Goal: Download file/media

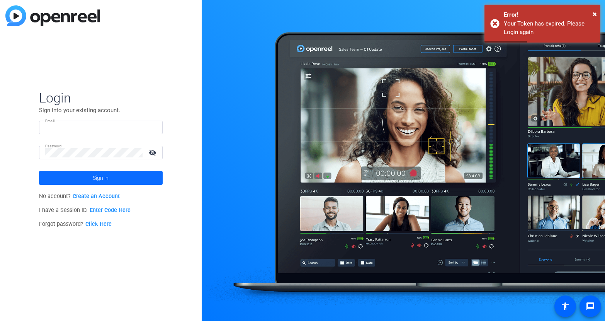
type input "[EMAIL_ADDRESS][DOMAIN_NAME]"
click at [93, 173] on span "Sign in" at bounding box center [101, 177] width 16 height 19
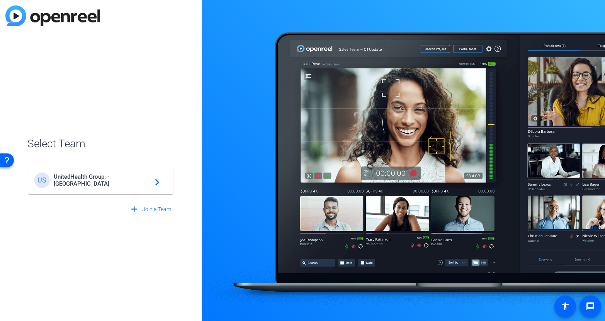
click at [93, 173] on div "US UnitedHealth Group. - Tilt Studios navigate_next" at bounding box center [100, 179] width 133 height 15
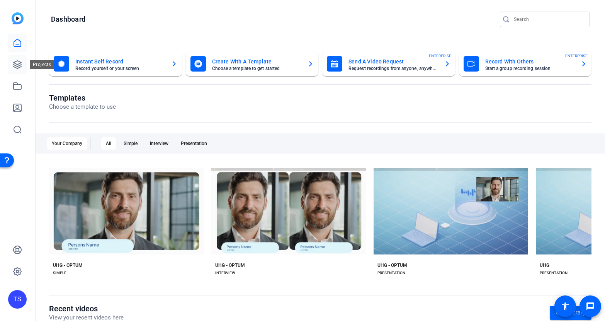
click at [18, 68] on icon at bounding box center [17, 64] width 9 height 9
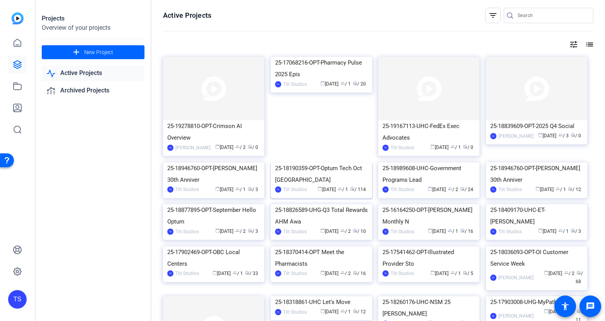
click at [320, 185] on div "25-18190359-OPT-Optum Tech Oct [GEOGRAPHIC_DATA]" at bounding box center [321, 173] width 93 height 23
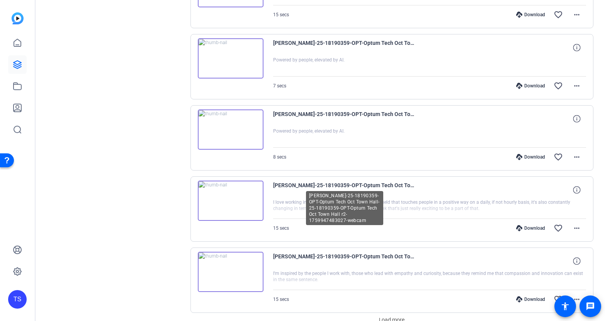
scroll to position [602, 0]
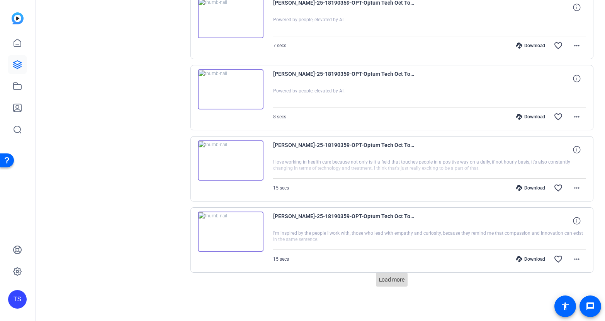
click at [394, 280] on span "Load more" at bounding box center [391, 279] width 25 height 8
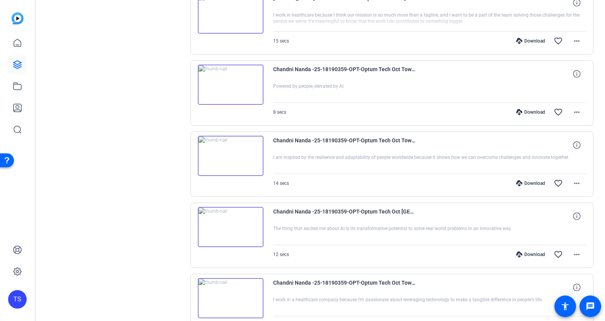
scroll to position [1313, 0]
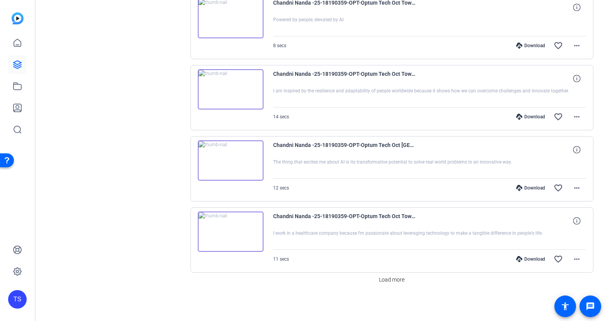
click at [394, 280] on span "Load more" at bounding box center [391, 279] width 25 height 8
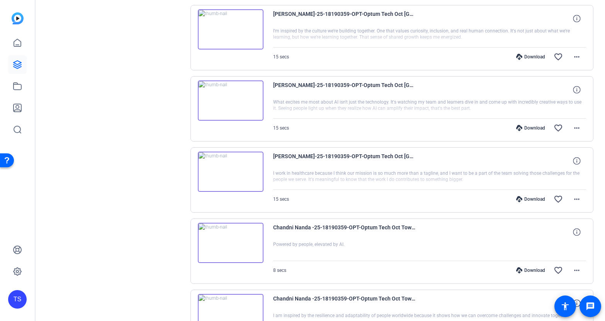
scroll to position [1058, 0]
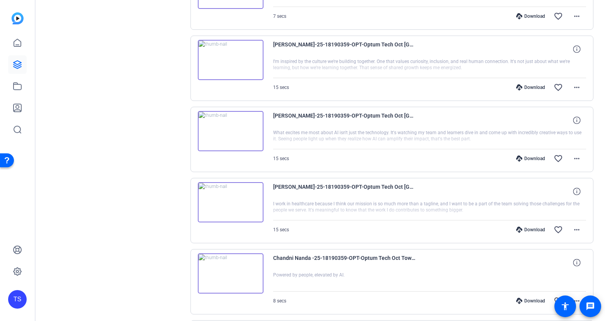
click at [534, 228] on div "Download" at bounding box center [530, 229] width 37 height 6
click at [572, 229] on mat-icon "more_horiz" at bounding box center [576, 229] width 9 height 9
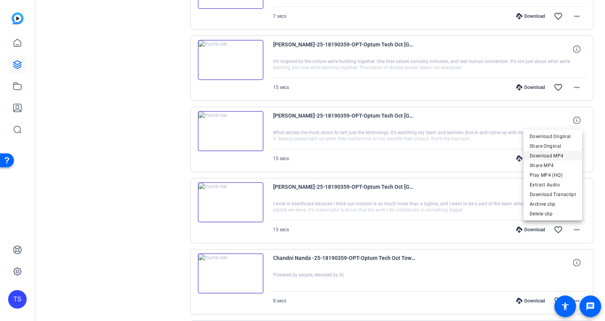
click at [549, 154] on span "Download MP4" at bounding box center [552, 155] width 46 height 9
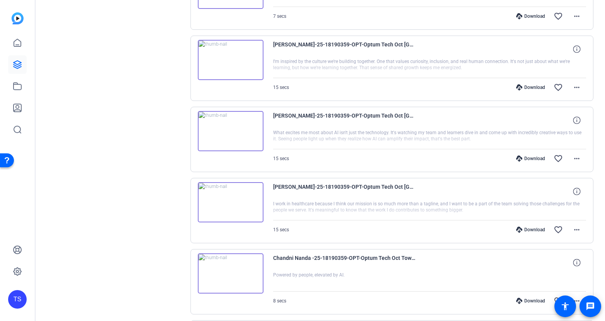
click at [108, 222] on div "Sessions Scripts Sessions more_horiz 25-18190359-OPT-Optum Tech Oct Town Hall r…" at bounding box center [115, 137] width 129 height 2279
click at [572, 228] on mat-icon "more_horiz" at bounding box center [576, 229] width 9 height 9
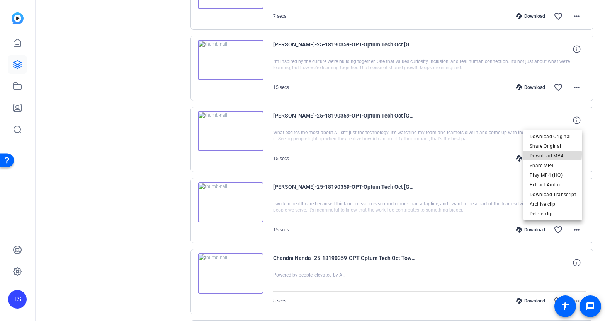
click at [546, 154] on span "Download MP4" at bounding box center [552, 155] width 46 height 9
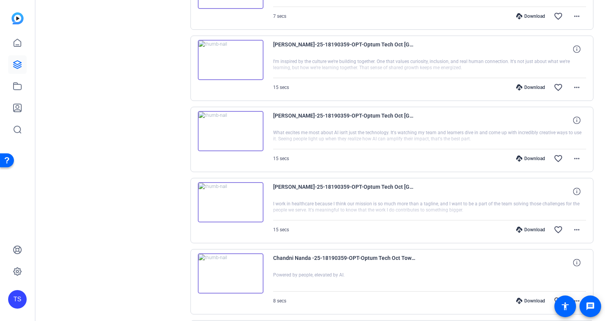
click at [106, 235] on div "Sessions Scripts Sessions more_horiz 25-18190359-OPT-Optum Tech Oct Town Hall r…" at bounding box center [115, 137] width 129 height 2279
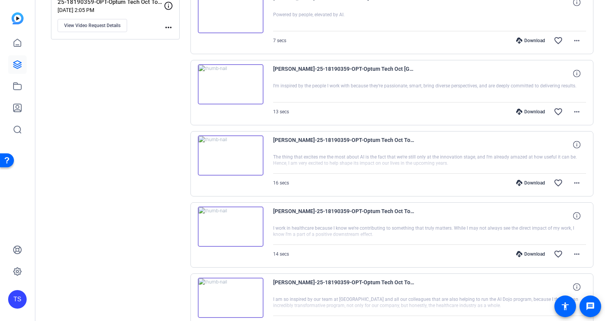
scroll to position [157, 0]
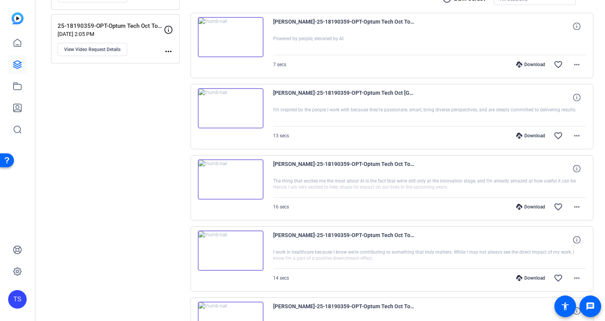
click at [256, 254] on img at bounding box center [231, 250] width 66 height 40
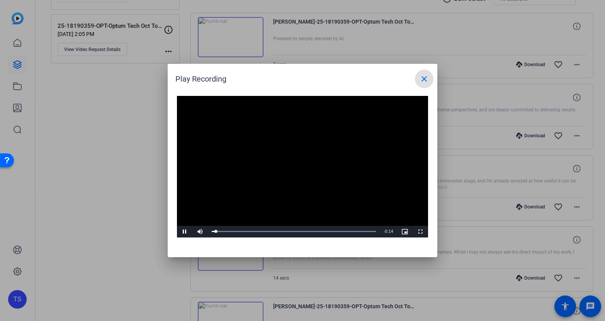
click at [421, 77] on mat-icon "close" at bounding box center [423, 78] width 9 height 9
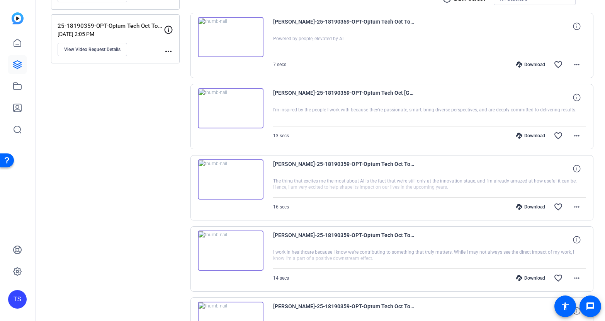
click at [410, 237] on span "[PERSON_NAME]-25-18190359-OPT-Optum Tech Oct Town Hall-25-18190359-OPT-Optum Te…" at bounding box center [344, 239] width 143 height 19
click at [471, 241] on div "[PERSON_NAME]-25-18190359-OPT-Optum Tech Oct Town Hall-25-18190359-OPT-Optum Te…" at bounding box center [429, 239] width 313 height 19
click at [573, 239] on icon at bounding box center [576, 239] width 7 height 7
click at [573, 239] on mat-icon "close" at bounding box center [576, 240] width 9 height 10
click at [432, 265] on div at bounding box center [429, 258] width 313 height 19
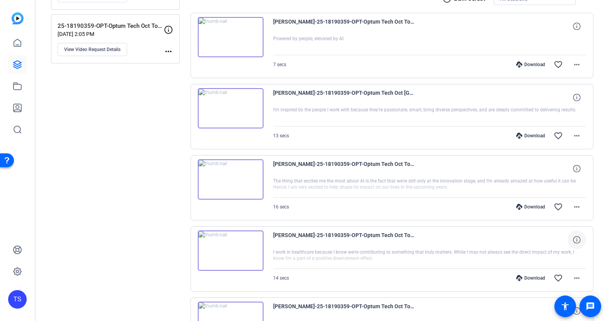
click at [429, 251] on div at bounding box center [429, 258] width 313 height 19
click at [575, 278] on mat-icon "more_horiz" at bounding box center [576, 277] width 9 height 9
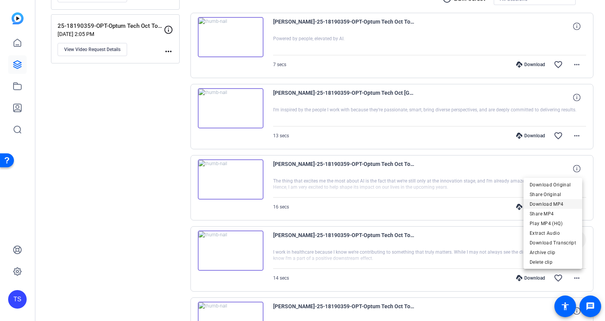
click at [560, 203] on span "Download MP4" at bounding box center [552, 203] width 46 height 9
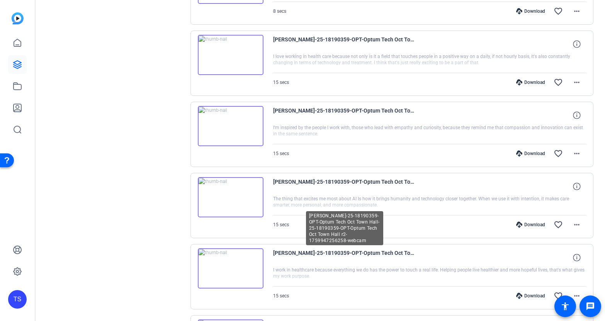
scroll to position [772, 0]
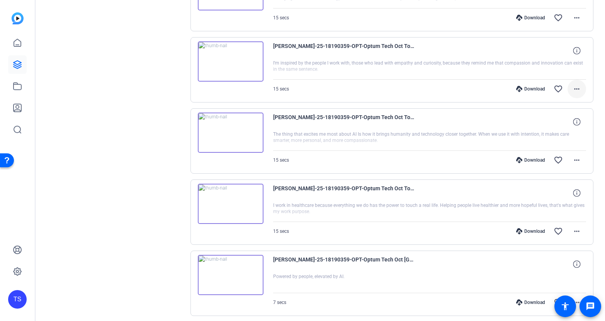
click at [572, 89] on mat-icon "more_horiz" at bounding box center [576, 88] width 9 height 9
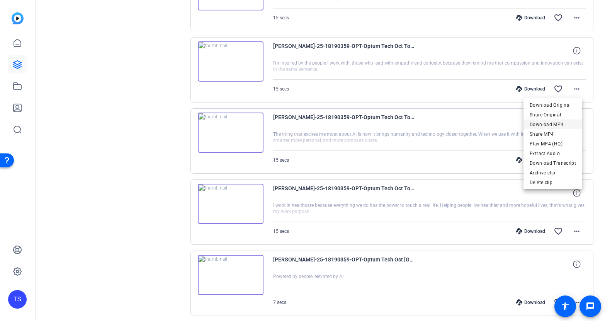
click at [553, 123] on span "Download MP4" at bounding box center [552, 124] width 46 height 9
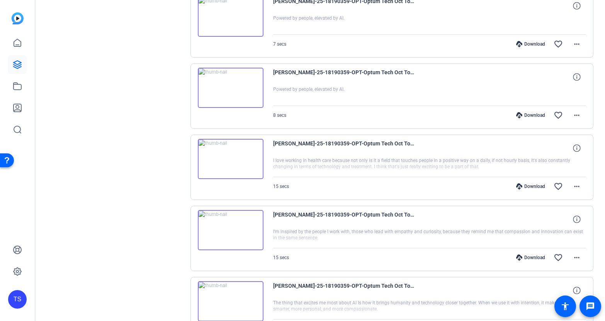
scroll to position [1954, 0]
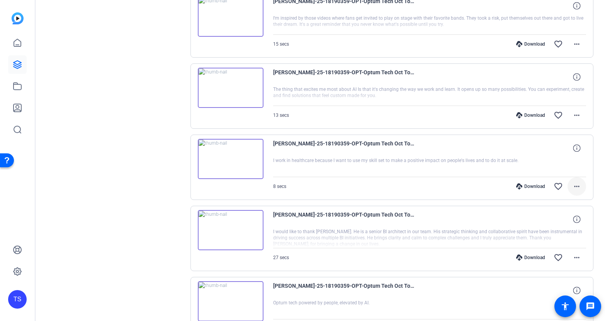
click at [579, 186] on span at bounding box center [576, 186] width 19 height 19
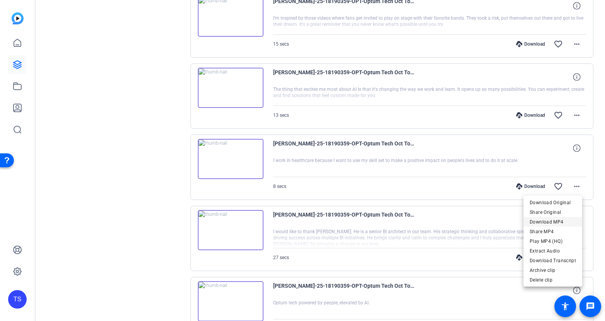
click at [557, 221] on span "Download MP4" at bounding box center [552, 221] width 46 height 9
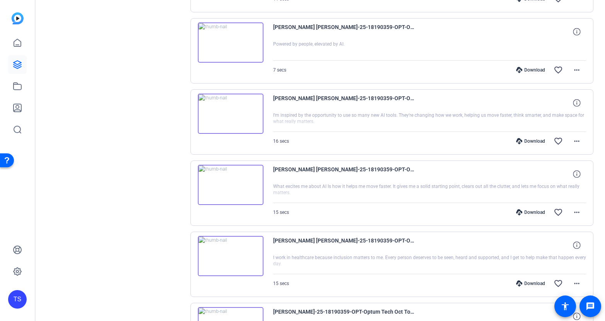
scroll to position [2024, 0]
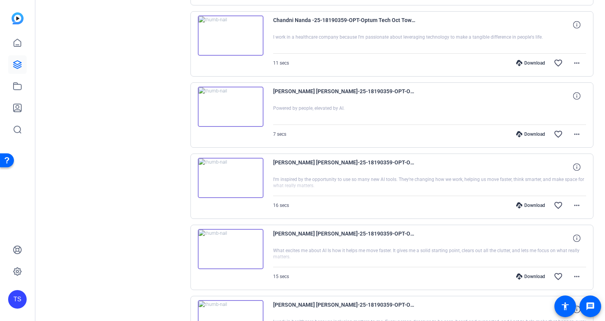
scroll to position [1573, 0]
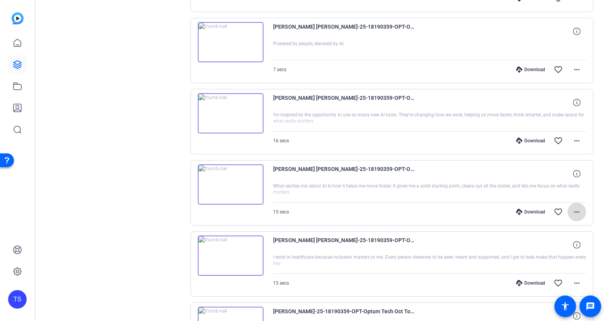
click at [572, 213] on mat-icon "more_horiz" at bounding box center [576, 211] width 9 height 9
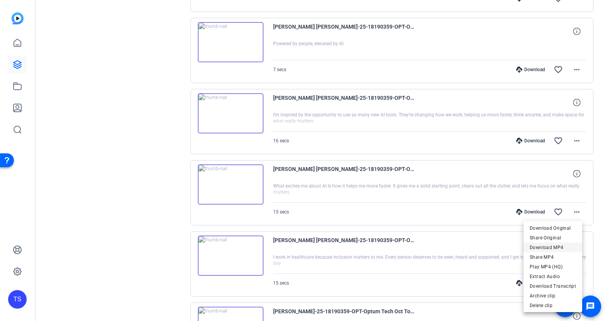
click at [551, 248] on span "Download MP4" at bounding box center [552, 247] width 46 height 9
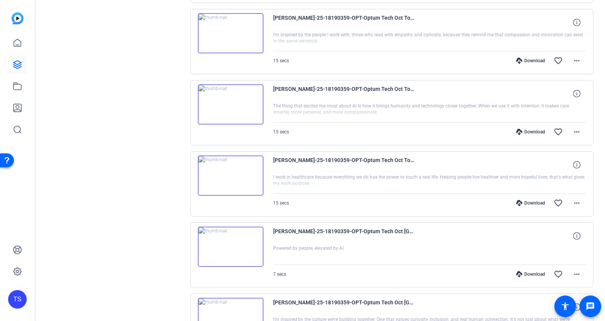
scroll to position [736, 0]
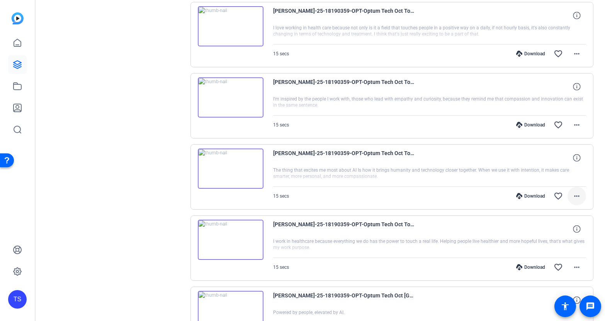
click at [572, 193] on mat-icon "more_horiz" at bounding box center [576, 195] width 9 height 9
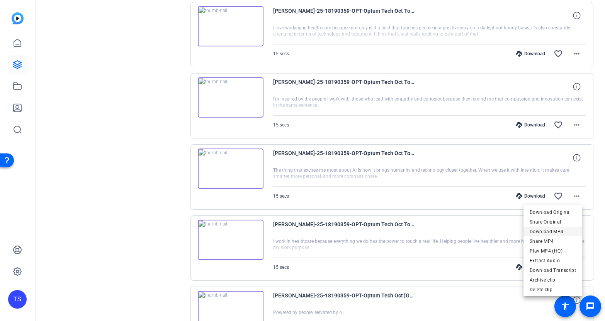
click at [561, 231] on span "Download MP4" at bounding box center [552, 231] width 46 height 9
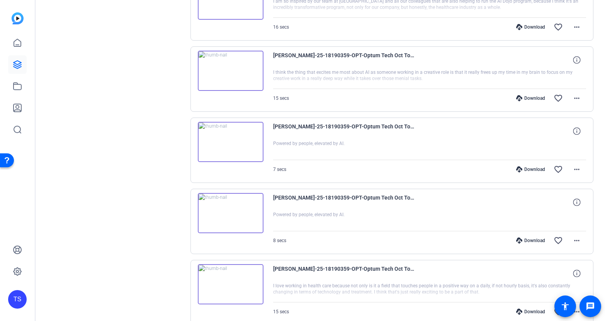
scroll to position [414, 0]
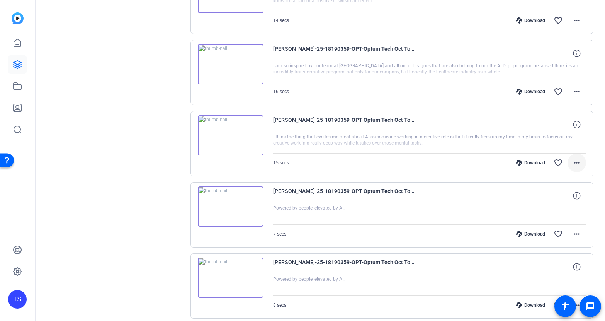
click at [572, 165] on mat-icon "more_horiz" at bounding box center [576, 162] width 9 height 9
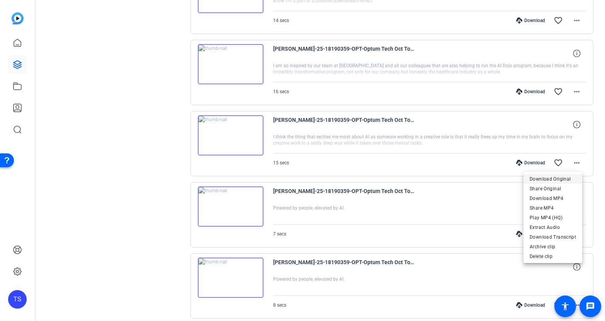
click at [563, 176] on span "Download Original" at bounding box center [552, 178] width 46 height 9
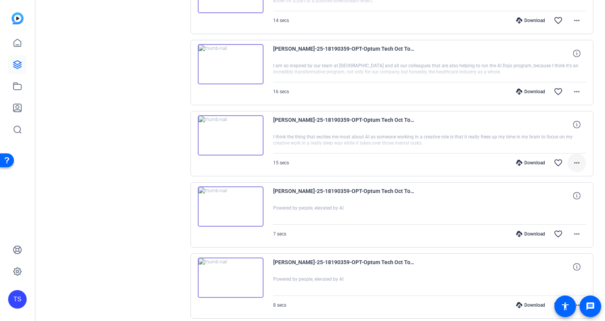
click at [572, 161] on mat-icon "more_horiz" at bounding box center [576, 162] width 9 height 9
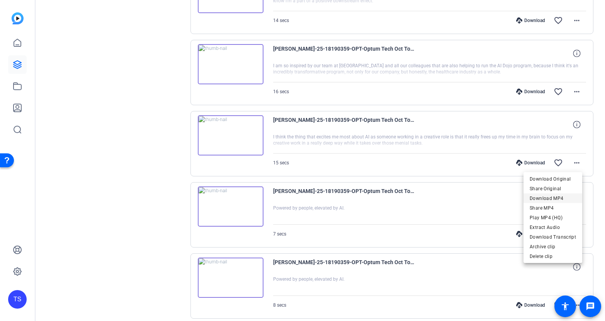
click at [554, 197] on span "Download MP4" at bounding box center [552, 197] width 46 height 9
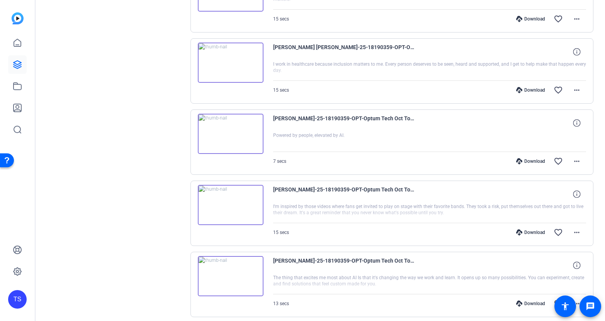
scroll to position [1831, 0]
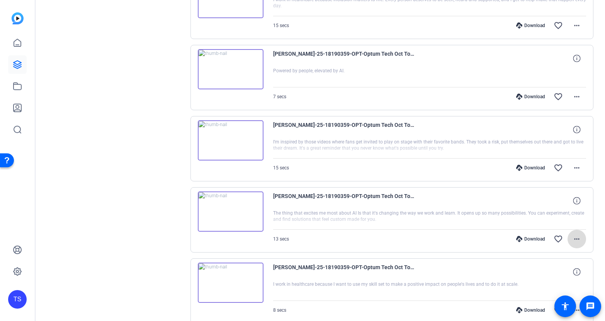
click at [574, 239] on mat-icon "more_horiz" at bounding box center [576, 238] width 9 height 9
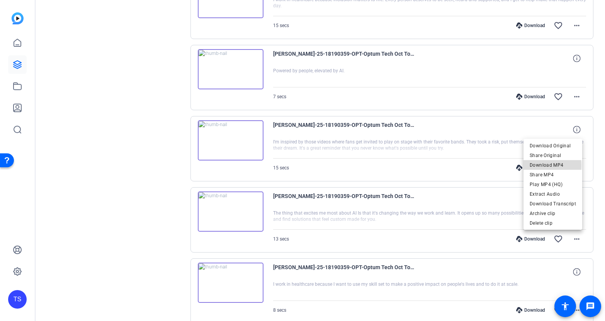
click at [542, 165] on span "Download MP4" at bounding box center [552, 164] width 46 height 9
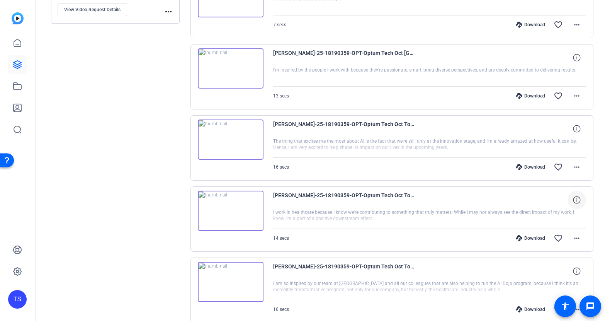
scroll to position [157, 0]
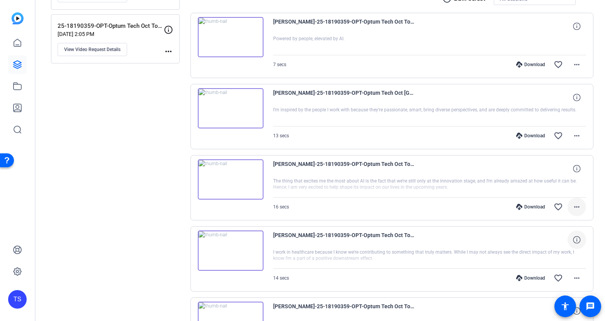
click at [573, 206] on mat-icon "more_horiz" at bounding box center [576, 206] width 9 height 9
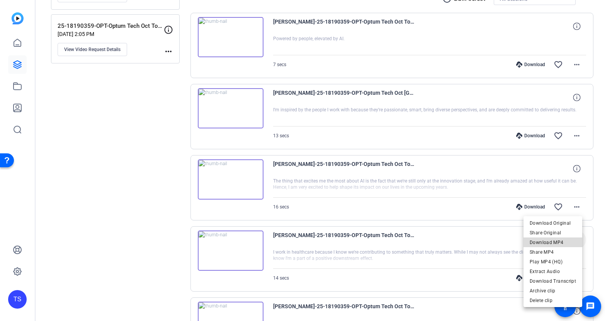
click at [558, 240] on span "Download MP4" at bounding box center [552, 242] width 46 height 9
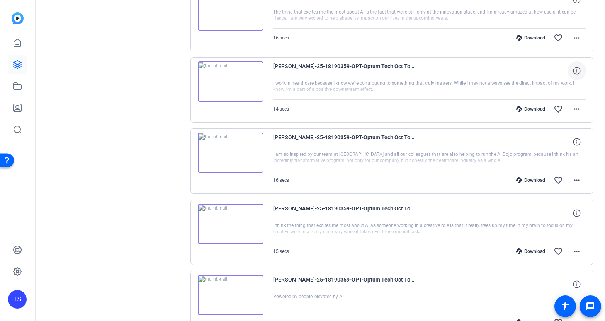
scroll to position [675, 0]
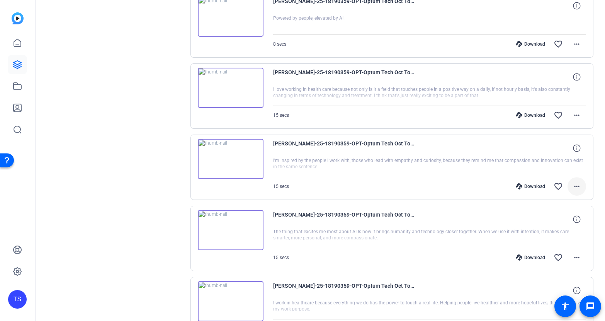
click at [573, 187] on mat-icon "more_horiz" at bounding box center [576, 186] width 9 height 9
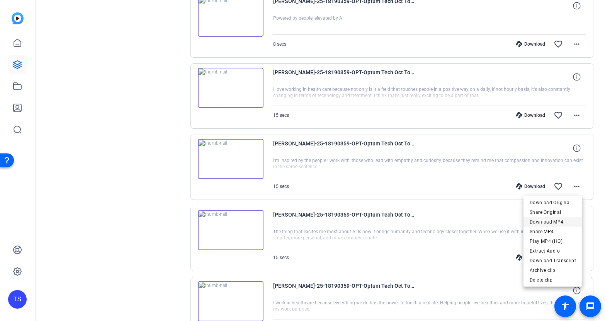
click at [552, 221] on span "Download MP4" at bounding box center [552, 221] width 46 height 9
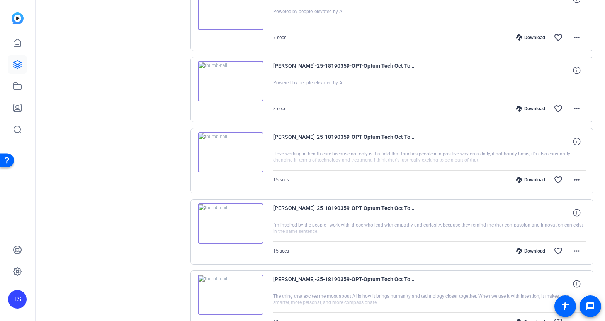
click at [229, 79] on img at bounding box center [231, 81] width 66 height 40
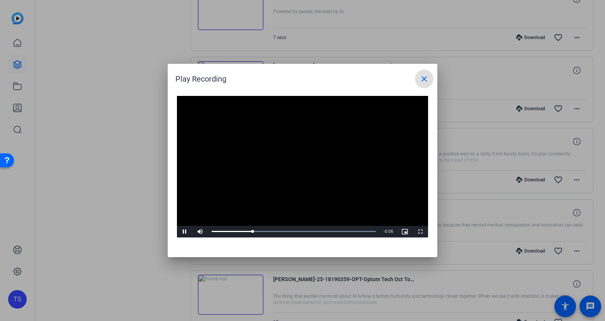
click at [428, 79] on mat-icon "close" at bounding box center [423, 78] width 9 height 9
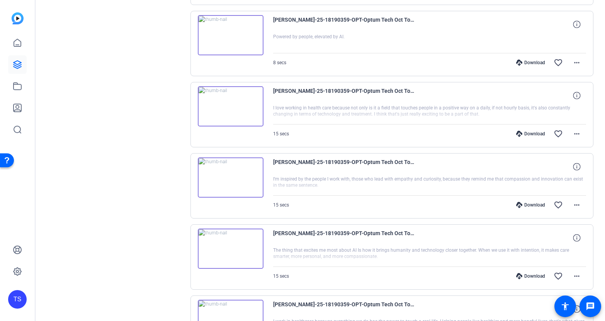
scroll to position [675, 0]
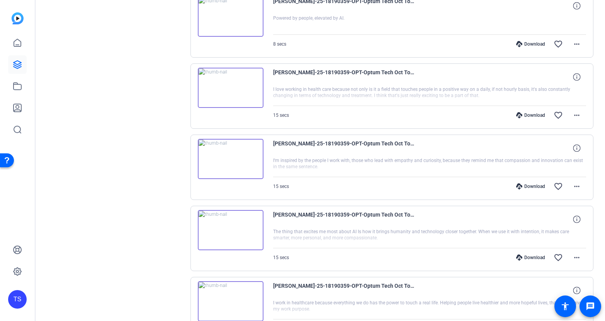
click at [229, 229] on img at bounding box center [231, 230] width 66 height 40
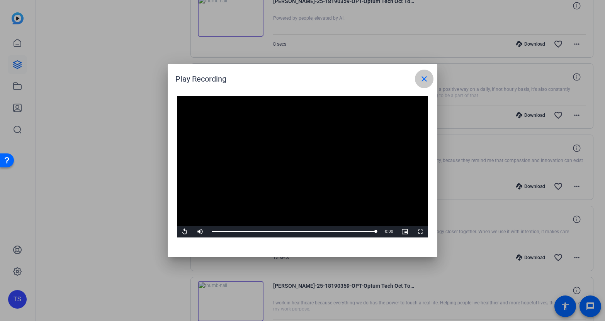
click at [429, 82] on span at bounding box center [424, 79] width 19 height 19
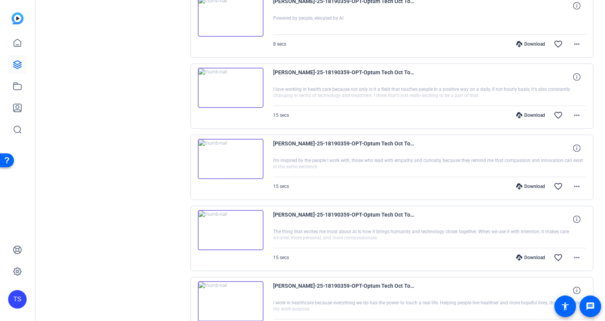
click at [226, 231] on img at bounding box center [231, 230] width 66 height 40
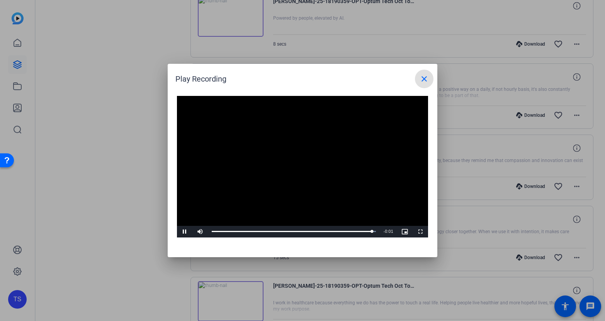
click at [424, 81] on mat-icon "close" at bounding box center [423, 78] width 9 height 9
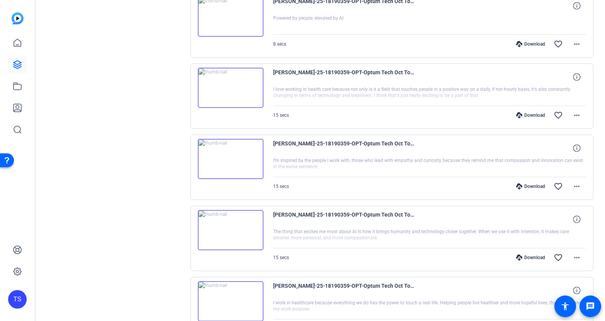
scroll to position [740, 0]
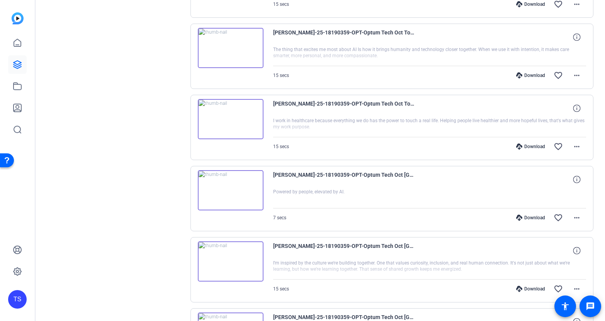
scroll to position [868, 0]
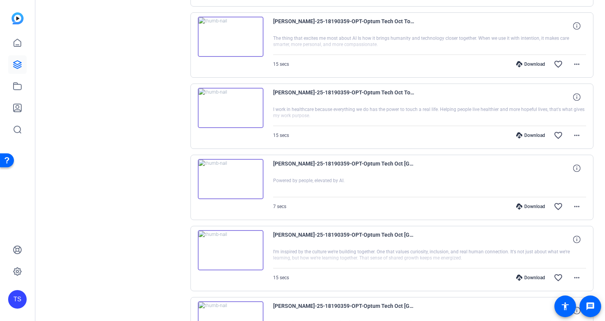
click at [143, 196] on div "Sessions Scripts Sessions more_horiz 25-18190359-OPT-Optum Tech Oct Town Hall r…" at bounding box center [115, 327] width 129 height 2279
click at [138, 156] on div "Sessions Scripts Sessions more_horiz 25-18190359-OPT-Optum Tech Oct Town Hall r…" at bounding box center [115, 327] width 129 height 2279
click at [99, 27] on div "Sessions Scripts Sessions more_horiz 25-18190359-OPT-Optum Tech Oct Town Hall r…" at bounding box center [115, 327] width 129 height 2279
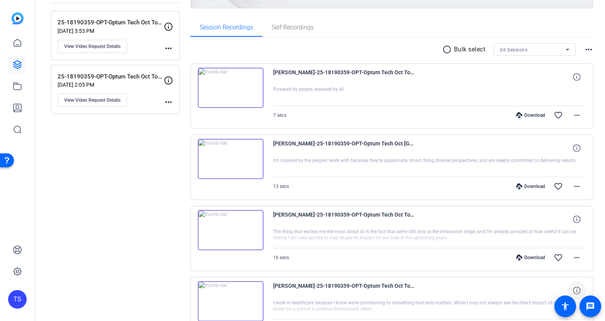
scroll to position [752, 0]
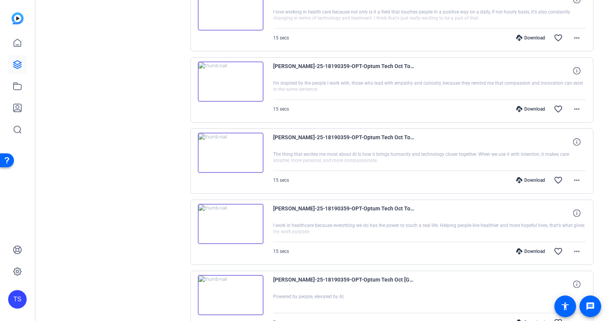
click at [426, 116] on div "Download favorite_border more_horiz" at bounding box center [476, 109] width 219 height 19
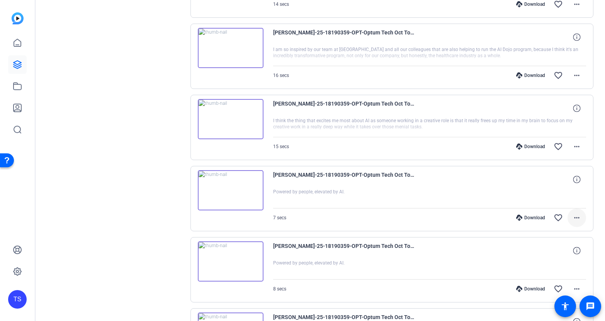
click at [572, 218] on mat-icon "more_horiz" at bounding box center [576, 217] width 9 height 9
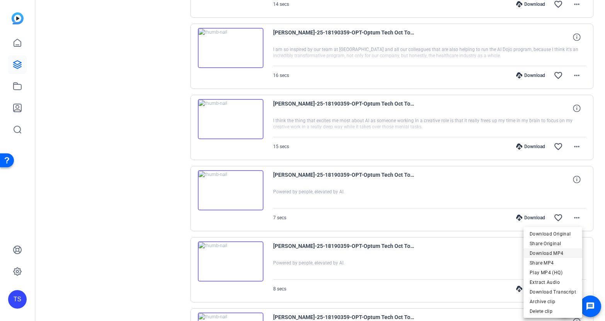
click at [548, 252] on span "Download MP4" at bounding box center [552, 252] width 46 height 9
